Goal: Navigation & Orientation: Find specific page/section

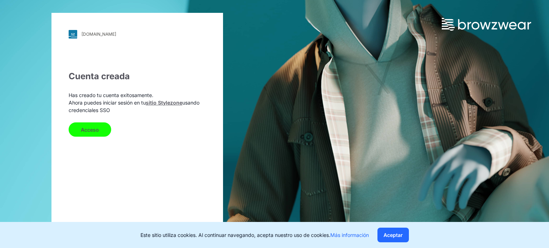
click at [93, 131] on font "Acceso" at bounding box center [90, 130] width 18 height 6
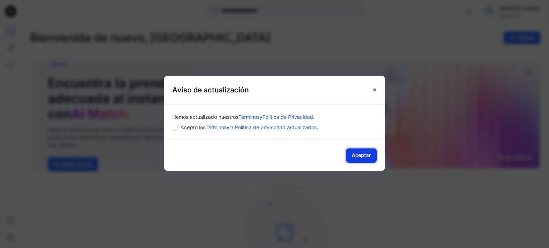
click at [360, 151] on font "Aceptar" at bounding box center [360, 155] width 19 height 9
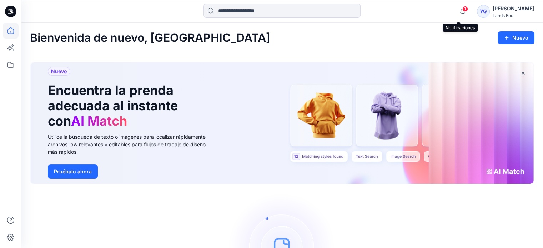
click at [463, 10] on span "1" at bounding box center [466, 9] width 6 height 6
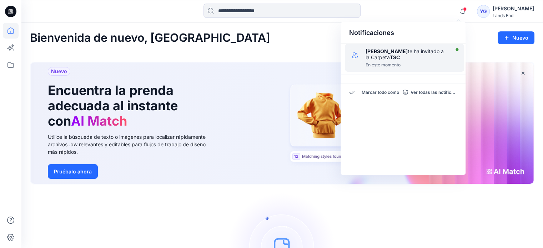
click at [381, 58] on font "te ha invitado a la Carpeta" at bounding box center [405, 54] width 78 height 12
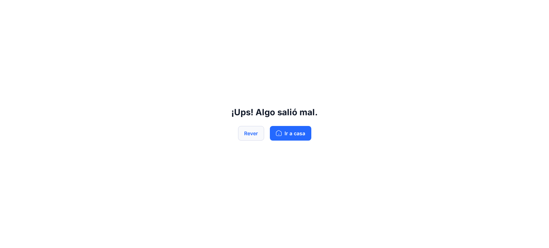
click at [248, 134] on font "Rever" at bounding box center [251, 133] width 14 height 6
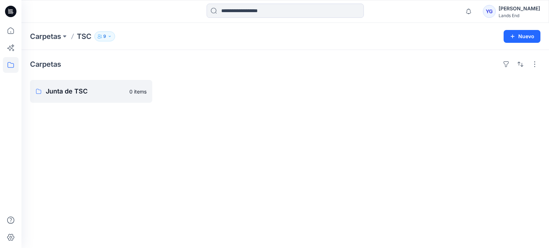
click at [10, 12] on icon at bounding box center [10, 11] width 11 height 11
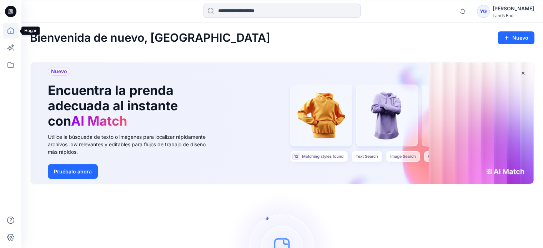
click at [10, 31] on icon at bounding box center [10, 31] width 0 height 1
click at [10, 63] on icon at bounding box center [11, 65] width 16 height 16
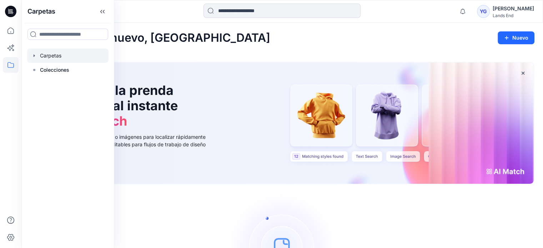
click at [32, 55] on icon "button" at bounding box center [34, 56] width 6 height 6
click at [34, 84] on rect at bounding box center [34, 84] width 2 height 2
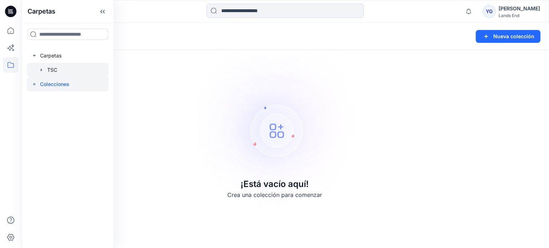
click at [59, 72] on div at bounding box center [67, 70] width 81 height 14
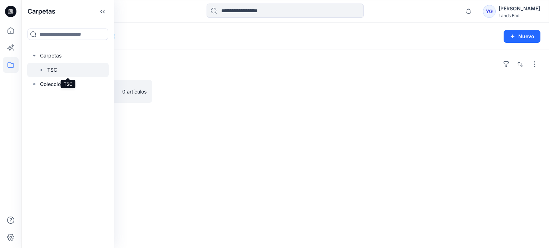
click at [63, 71] on div at bounding box center [67, 70] width 81 height 14
click at [207, 88] on div at bounding box center [220, 91] width 122 height 23
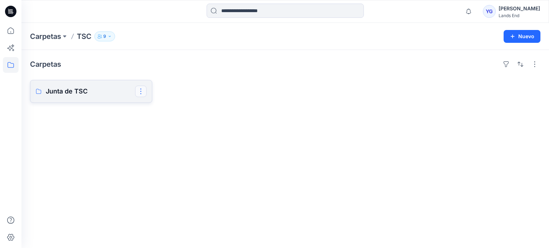
click at [139, 90] on button "button" at bounding box center [140, 91] width 11 height 11
click at [158, 105] on p "Edit" at bounding box center [154, 108] width 9 height 8
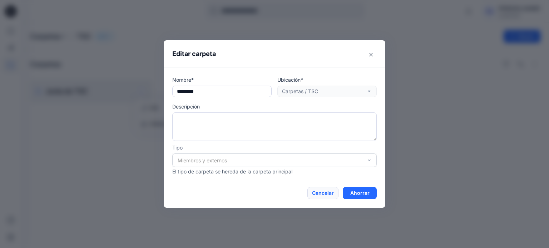
click at [325, 193] on font "Cancelar" at bounding box center [323, 193] width 22 height 6
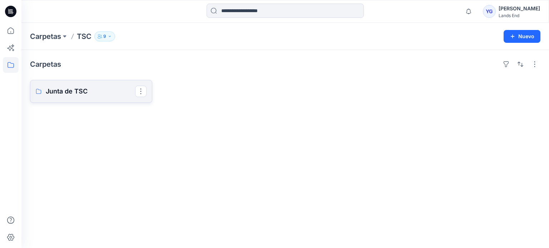
click at [73, 95] on p "Junta de TSC" at bounding box center [90, 91] width 89 height 10
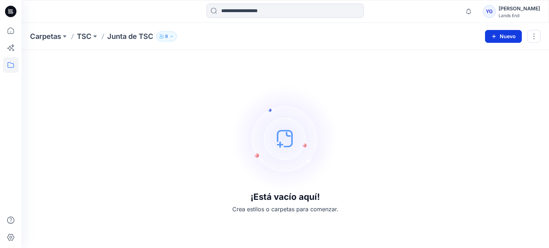
click at [491, 38] on icon "button" at bounding box center [494, 37] width 6 height 6
click at [166, 35] on font "9" at bounding box center [166, 36] width 3 height 5
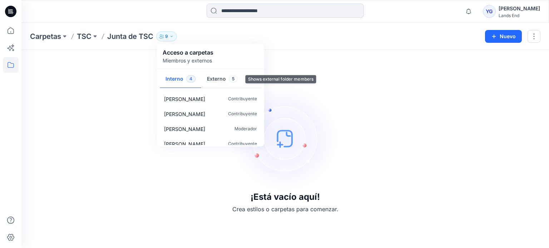
click at [213, 78] on font "Externo" at bounding box center [216, 79] width 19 height 6
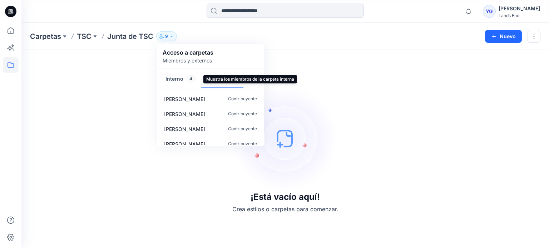
click at [173, 80] on font "Interno" at bounding box center [174, 79] width 18 height 6
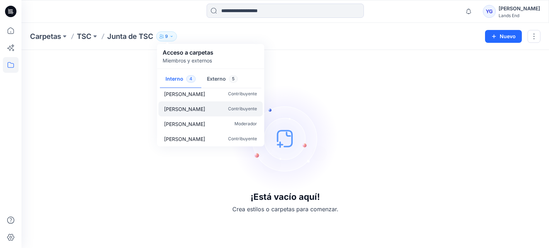
scroll to position [6, 0]
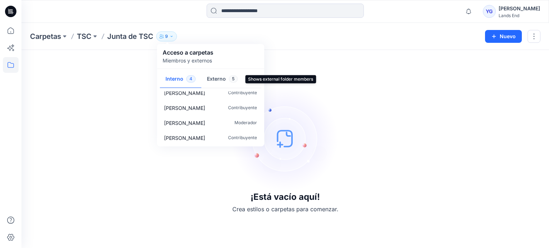
click at [207, 80] on font "Externo" at bounding box center [216, 79] width 19 height 6
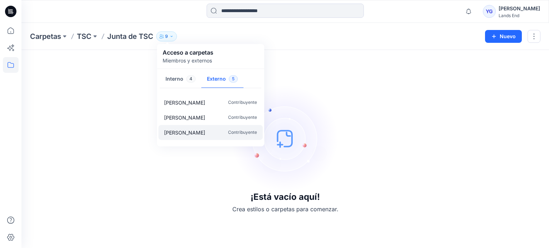
scroll to position [21, 0]
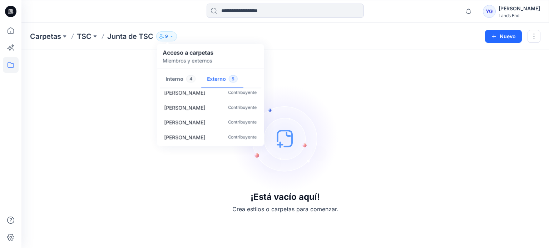
click at [314, 63] on div "¡Está vacío aquí! Crea estilos o carpetas para comenzar." at bounding box center [285, 149] width 510 height 181
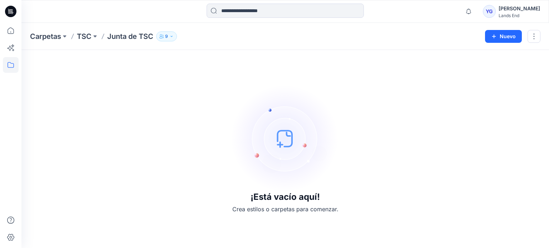
click at [281, 144] on img at bounding box center [284, 138] width 107 height 107
click at [171, 36] on icon "button" at bounding box center [171, 36] width 4 height 4
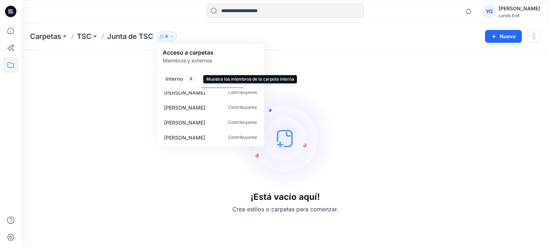
click at [180, 76] on font "Interno" at bounding box center [174, 79] width 18 height 6
